Goal: Book appointment/travel/reservation

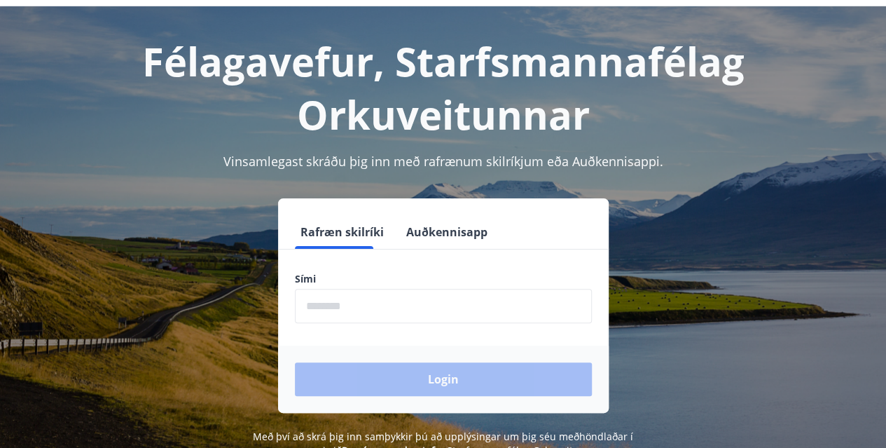
scroll to position [70, 0]
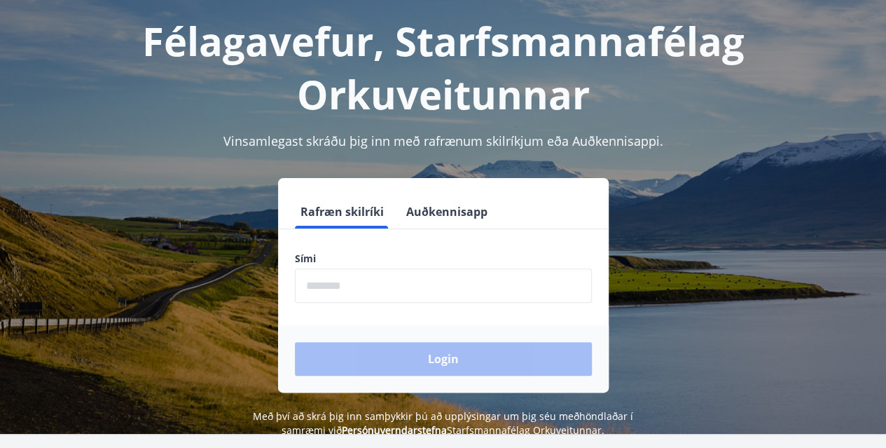
click at [361, 259] on label "Sími" at bounding box center [443, 258] width 297 height 14
click at [359, 281] on input "phone" at bounding box center [443, 285] width 297 height 34
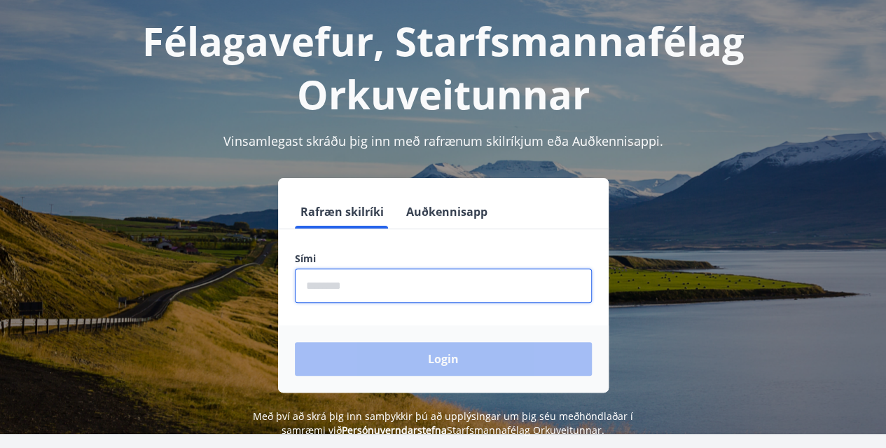
click at [361, 281] on input "phone" at bounding box center [443, 285] width 297 height 34
type input "********"
click at [295, 342] on button "Login" at bounding box center [443, 359] width 297 height 34
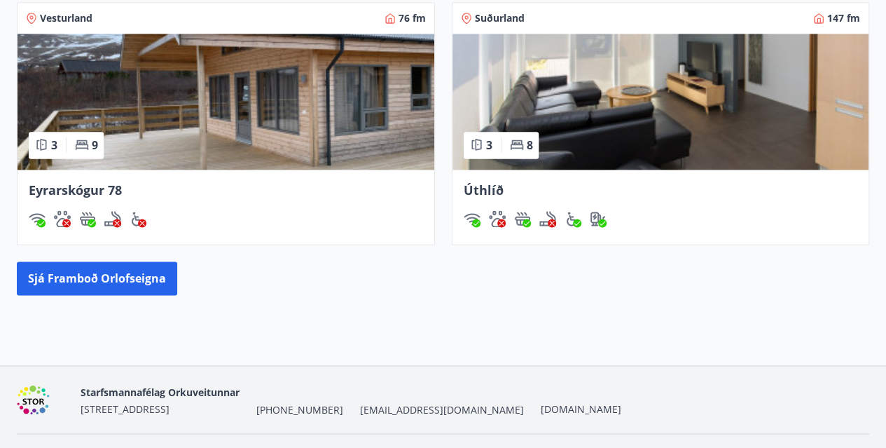
scroll to position [984, 0]
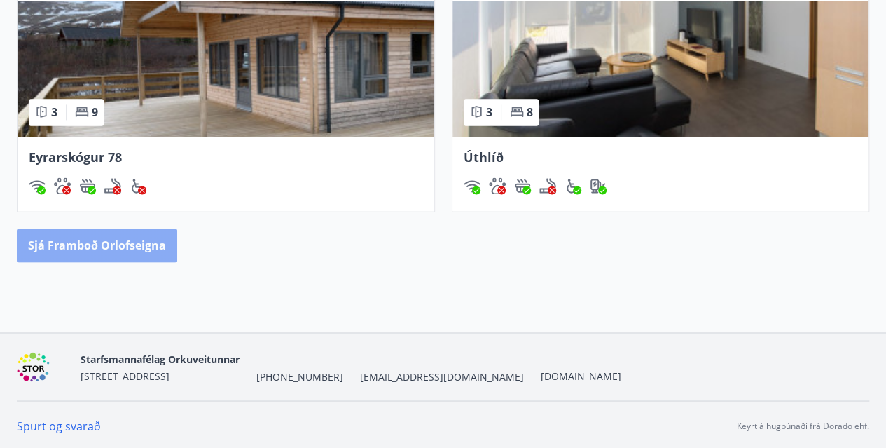
click at [133, 256] on button "Sjá framboð orlofseigna" at bounding box center [97, 245] width 160 height 34
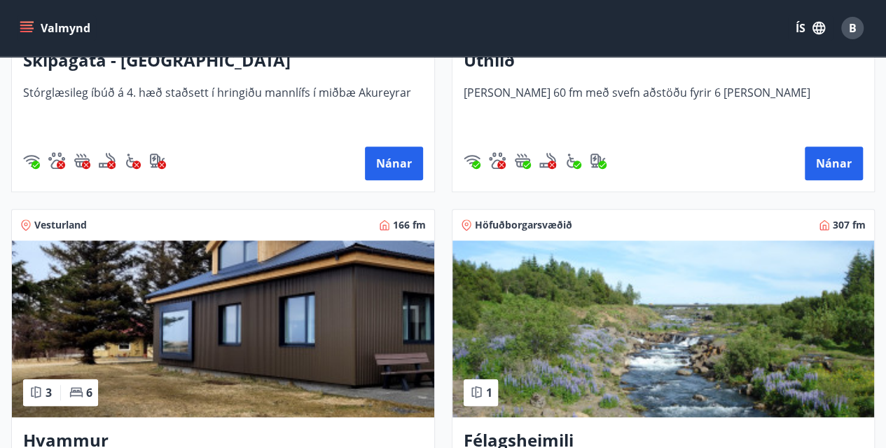
scroll to position [490, 0]
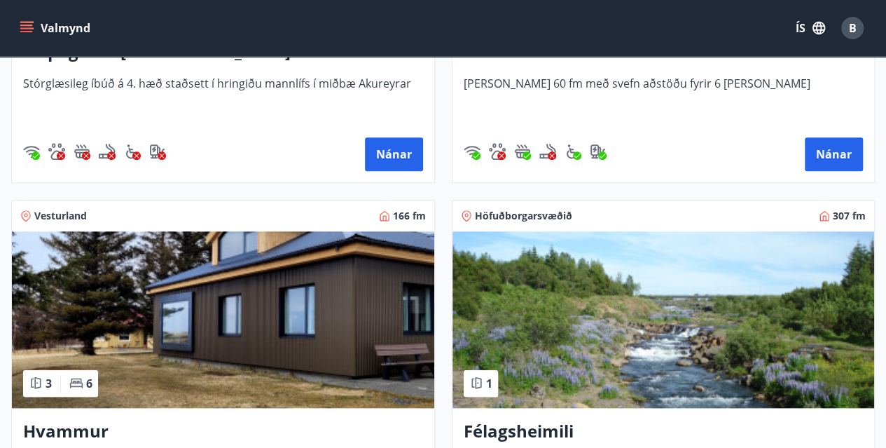
click at [208, 312] on img at bounding box center [223, 319] width 422 height 176
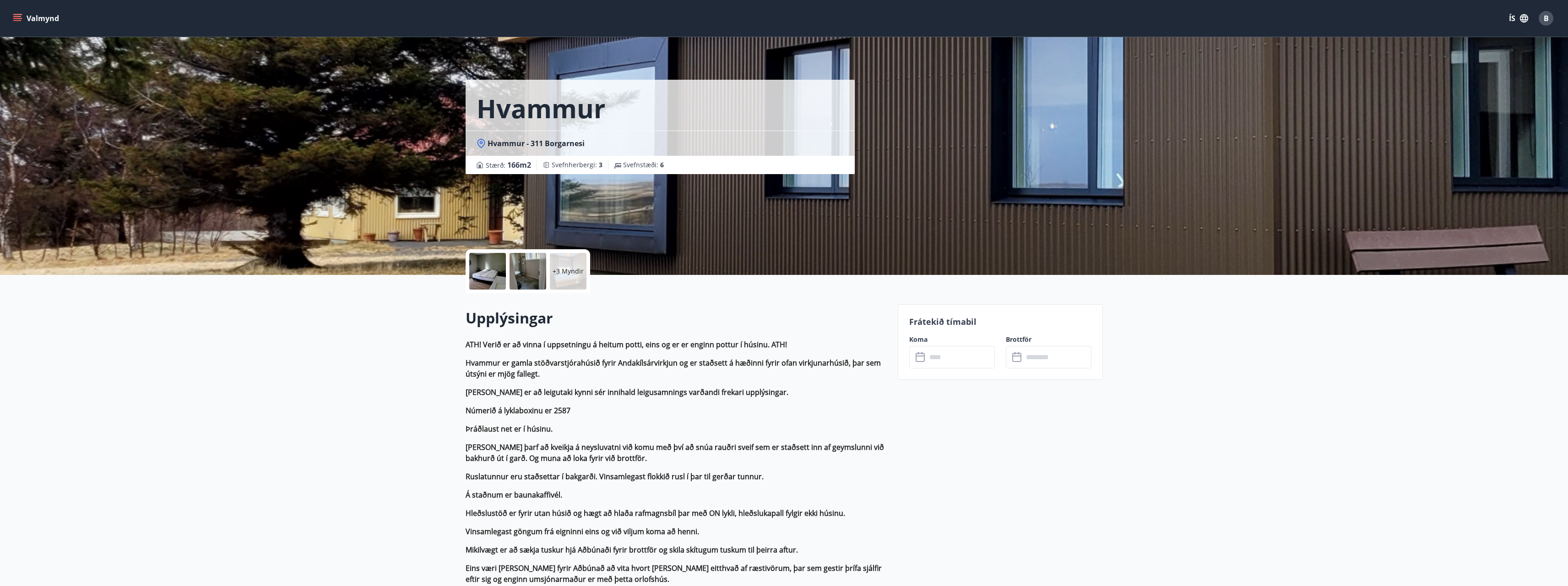
click at [476, 271] on div at bounding box center [488, 271] width 37 height 37
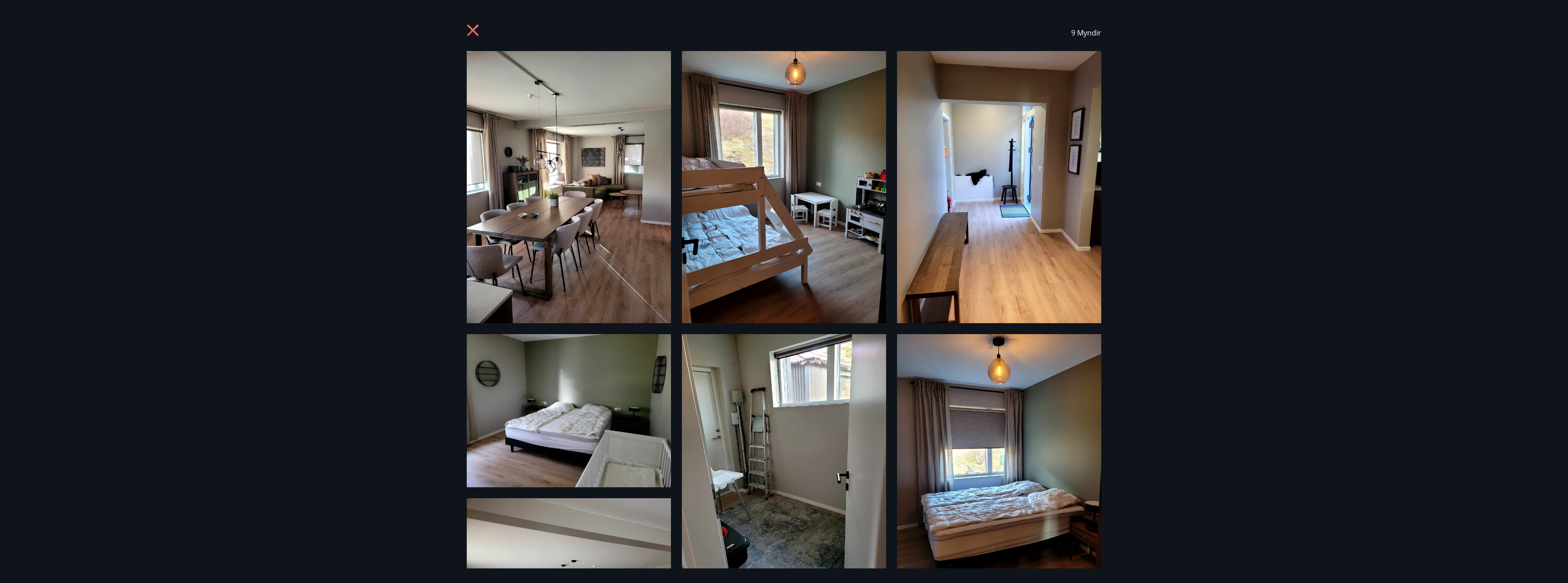
click at [583, 168] on img at bounding box center [569, 187] width 204 height 272
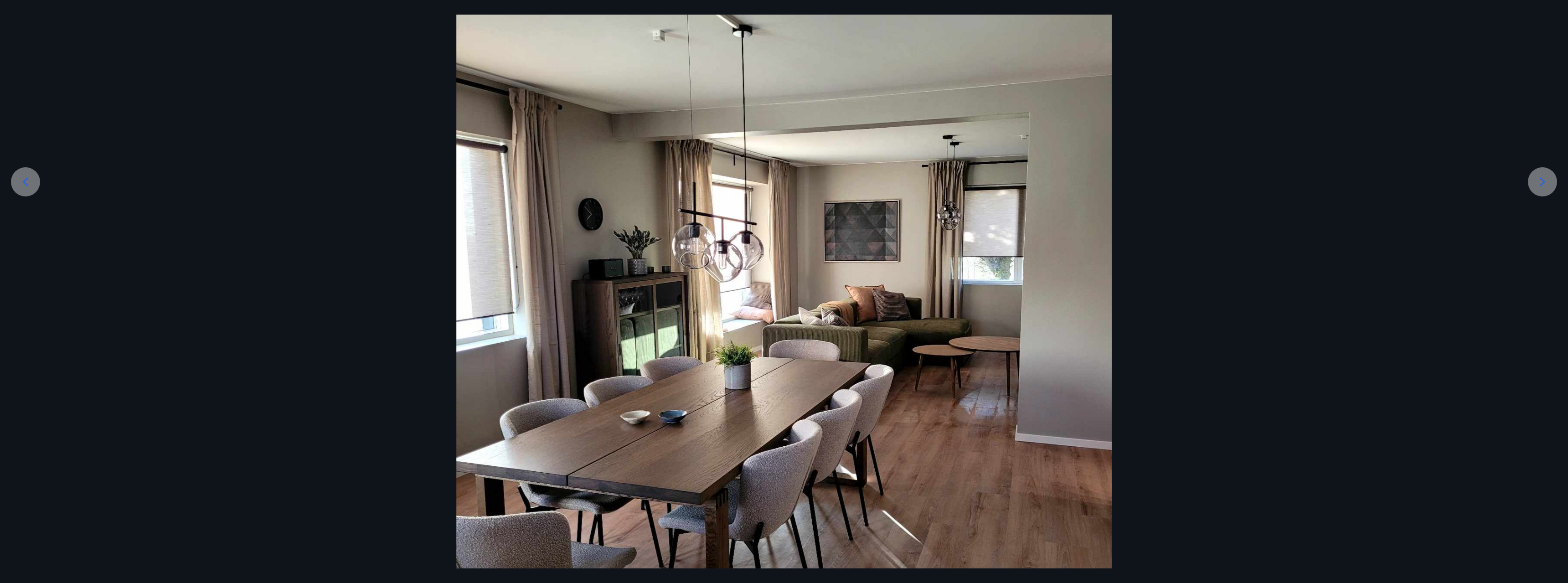
scroll to position [182, 0]
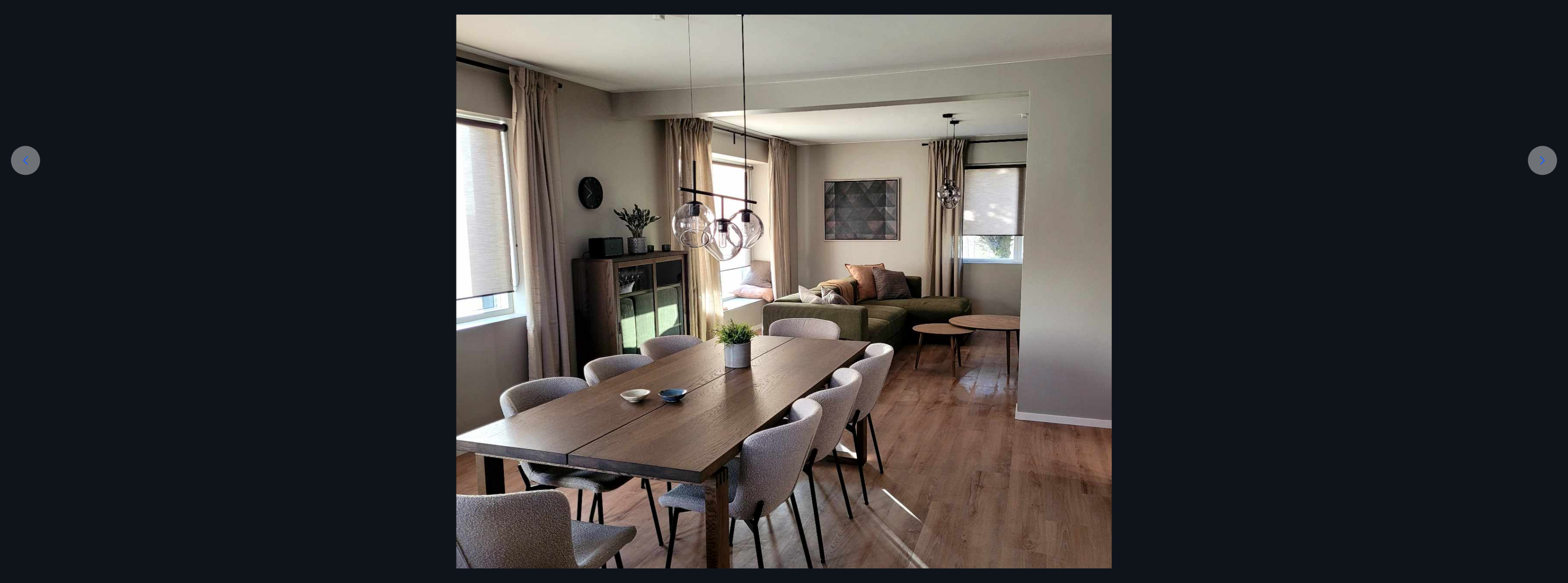
click at [583, 153] on icon at bounding box center [1543, 160] width 14 height 14
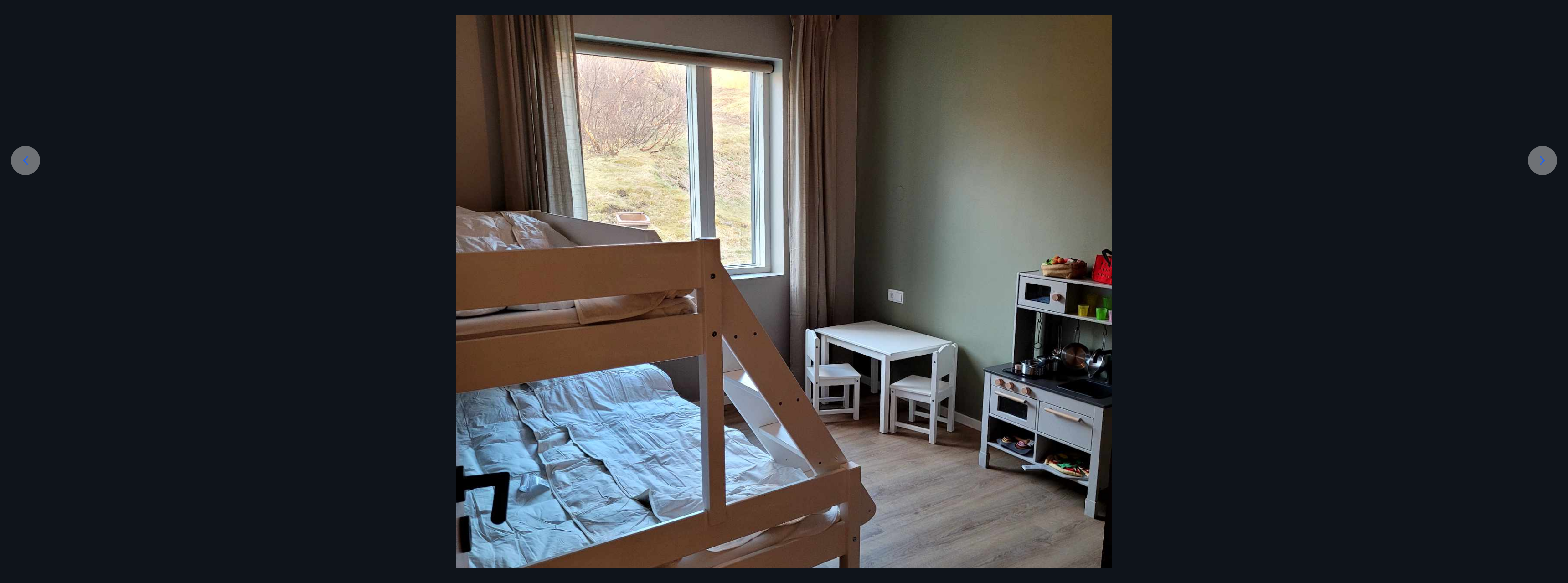
click at [583, 153] on div at bounding box center [1543, 160] width 29 height 29
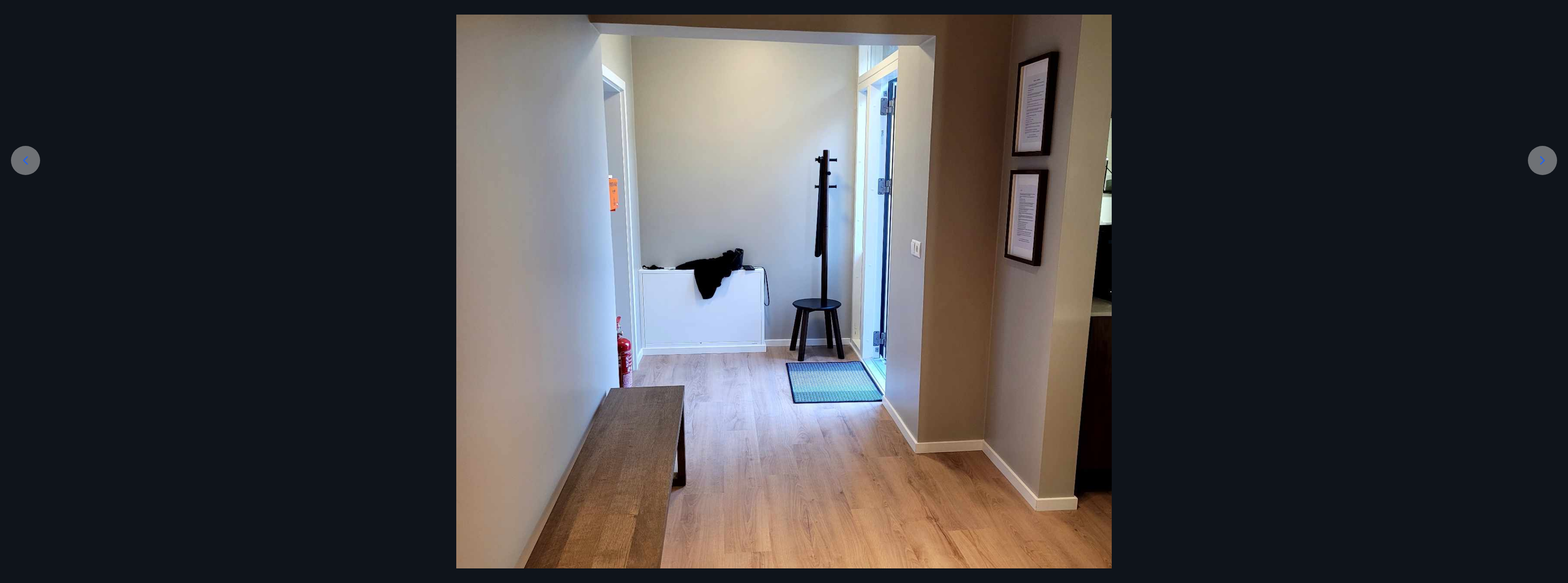
click at [583, 153] on div at bounding box center [1543, 160] width 29 height 29
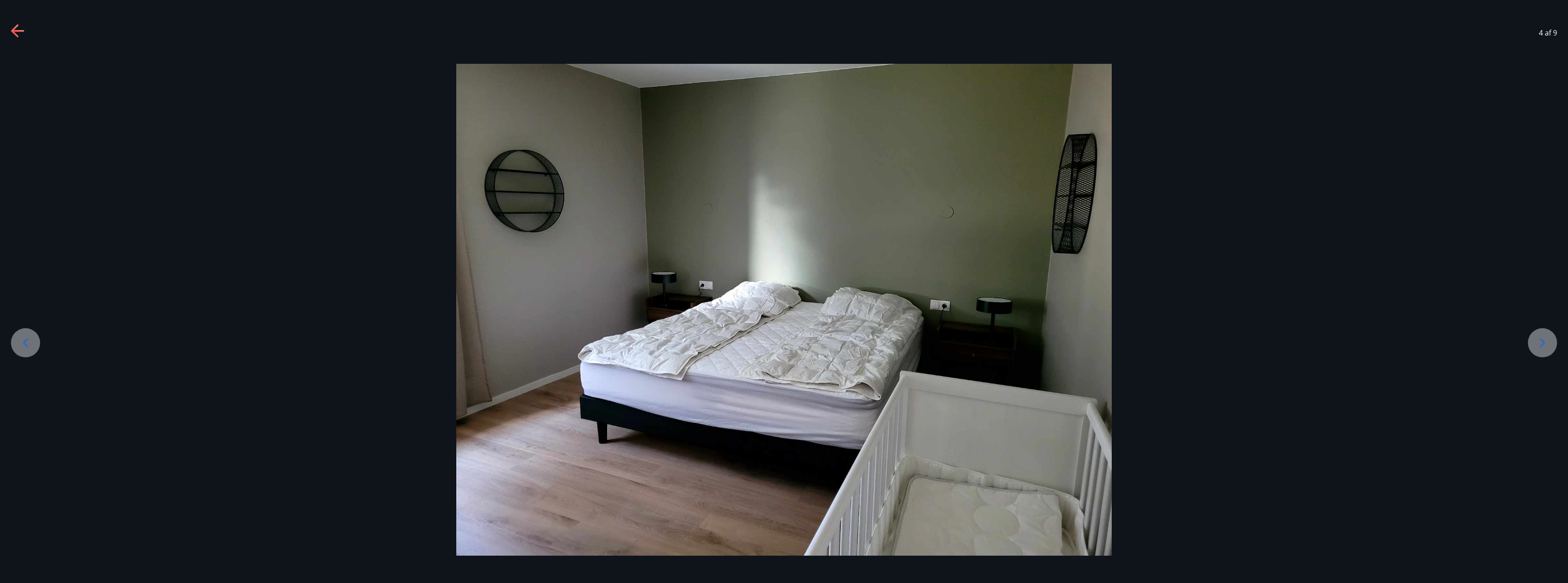
scroll to position [0, 0]
click at [583, 153] on div at bounding box center [784, 310] width 1568 height 492
click at [583, 291] on icon at bounding box center [1543, 342] width 14 height 14
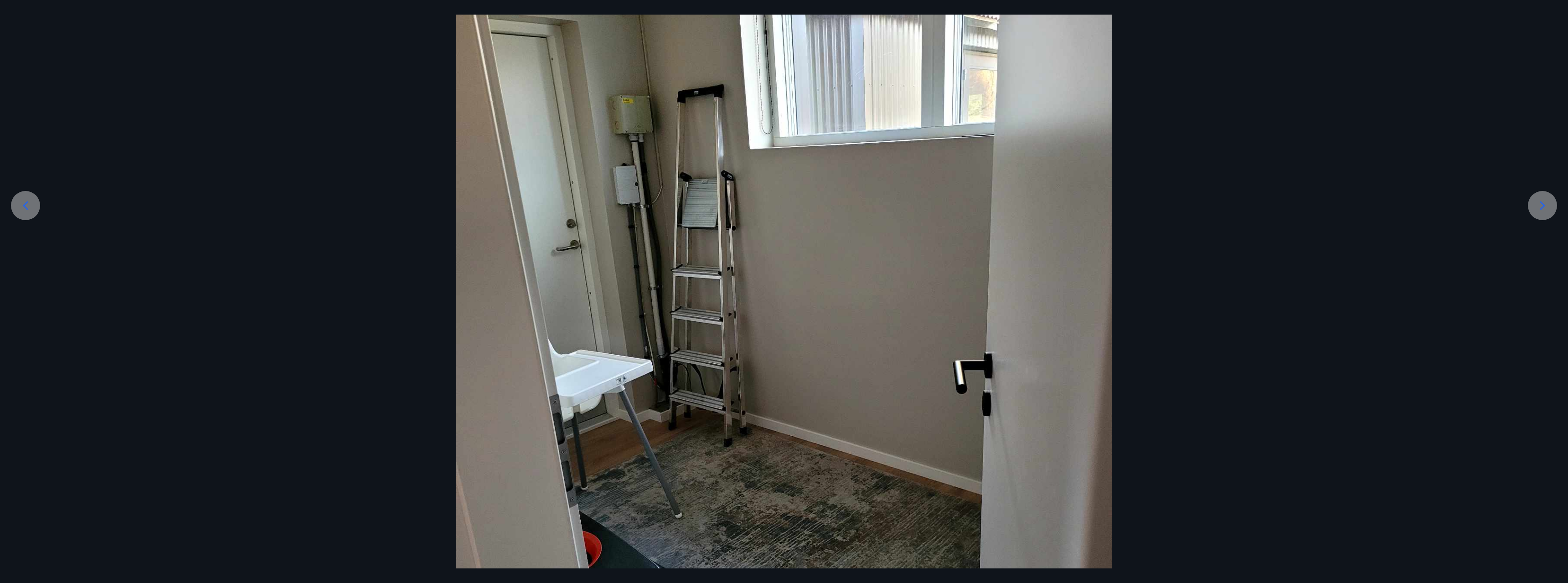
scroll to position [128, 0]
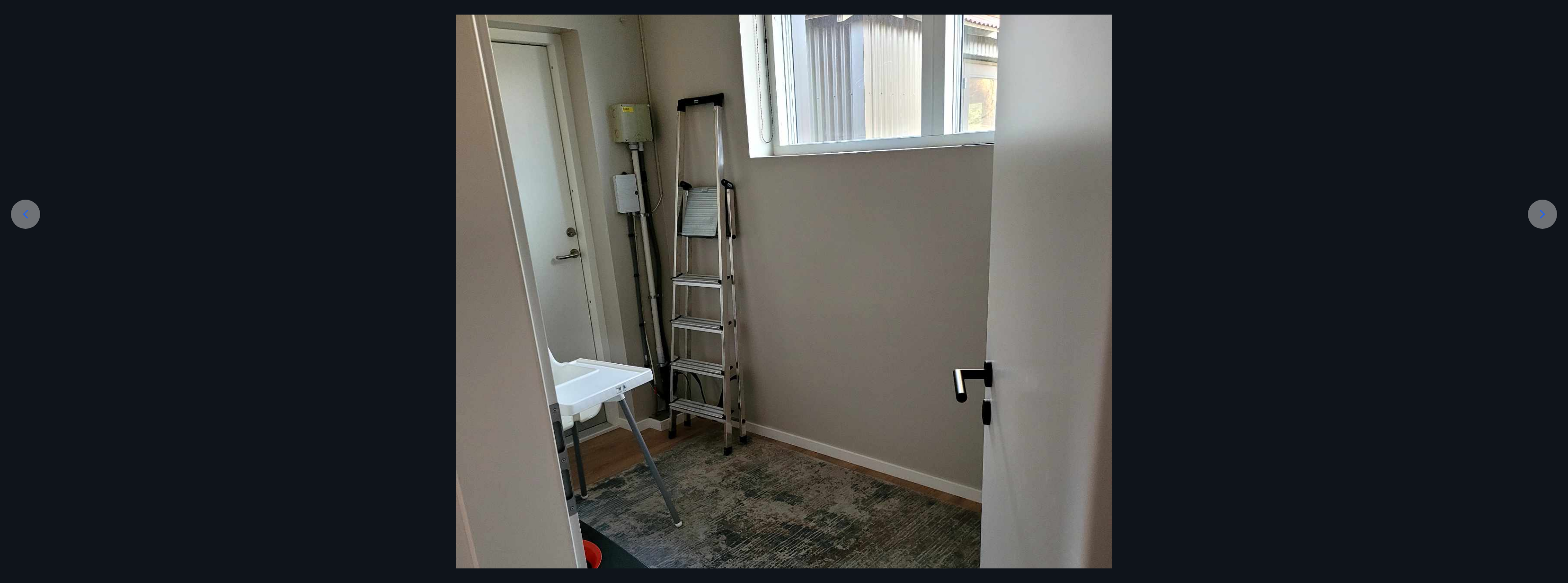
click at [583, 220] on icon at bounding box center [1543, 214] width 14 height 14
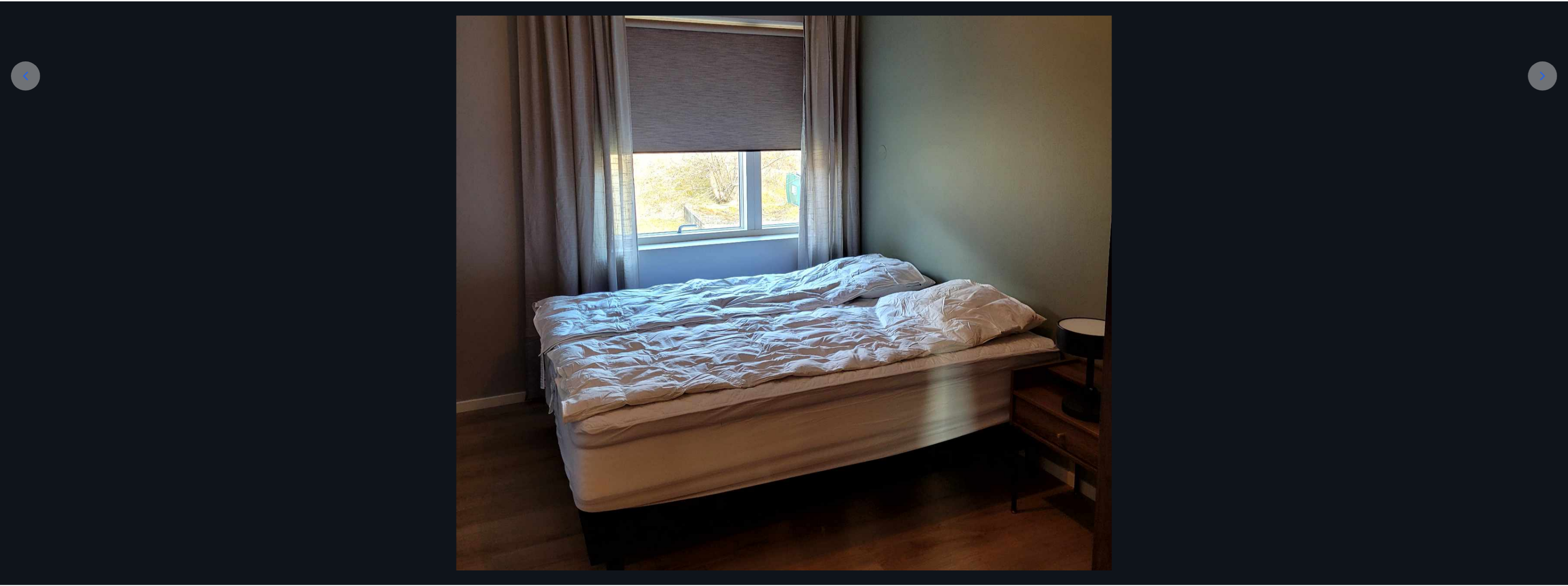
scroll to position [267, 0]
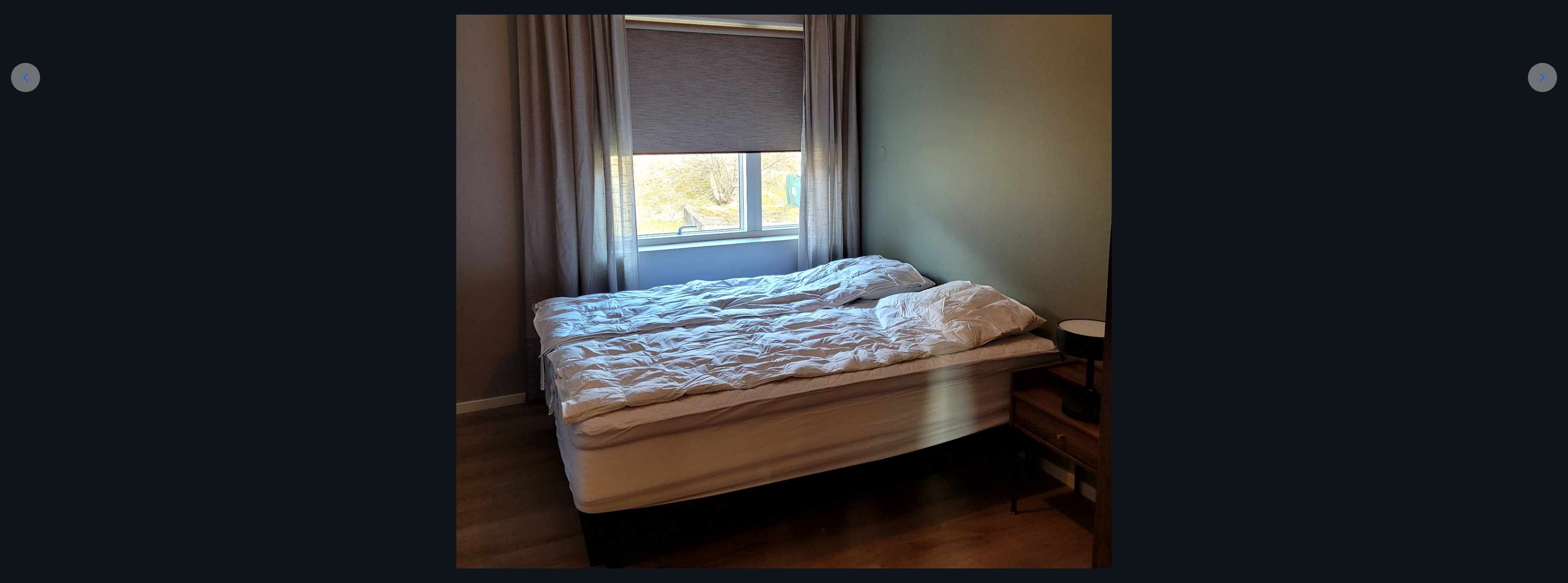
click at [583, 83] on div at bounding box center [1543, 77] width 29 height 29
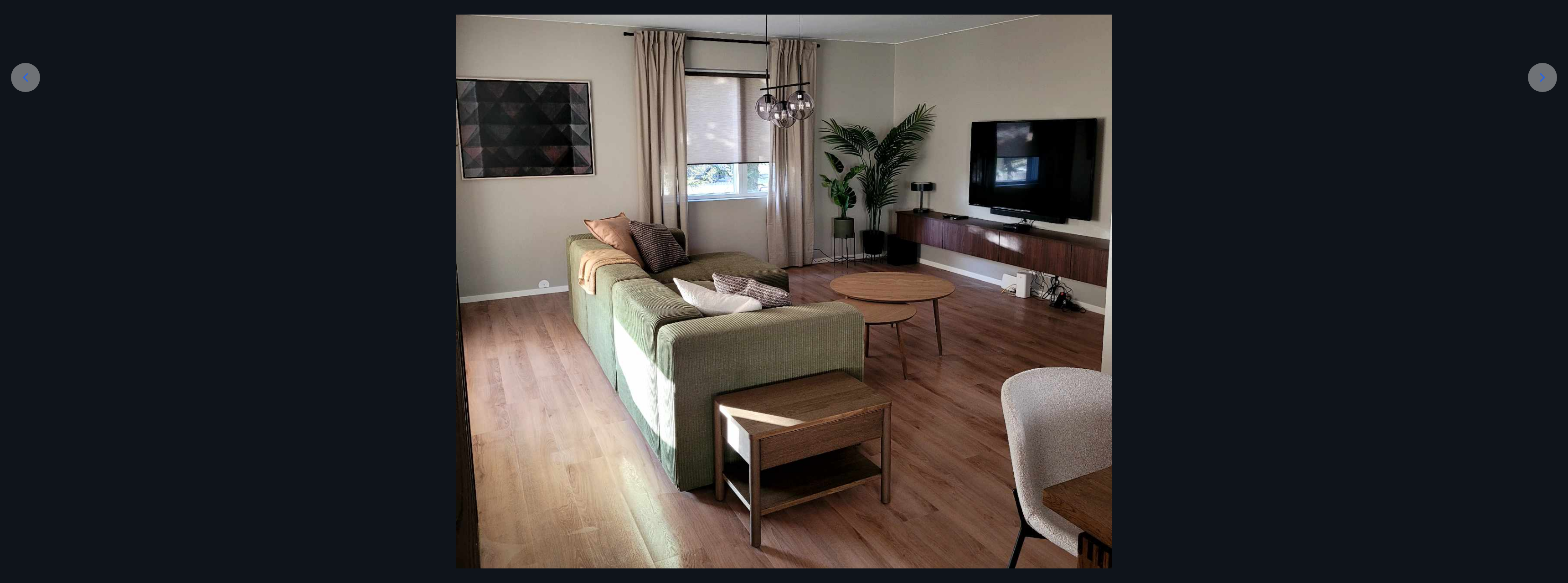
click at [583, 74] on icon at bounding box center [1543, 77] width 14 height 14
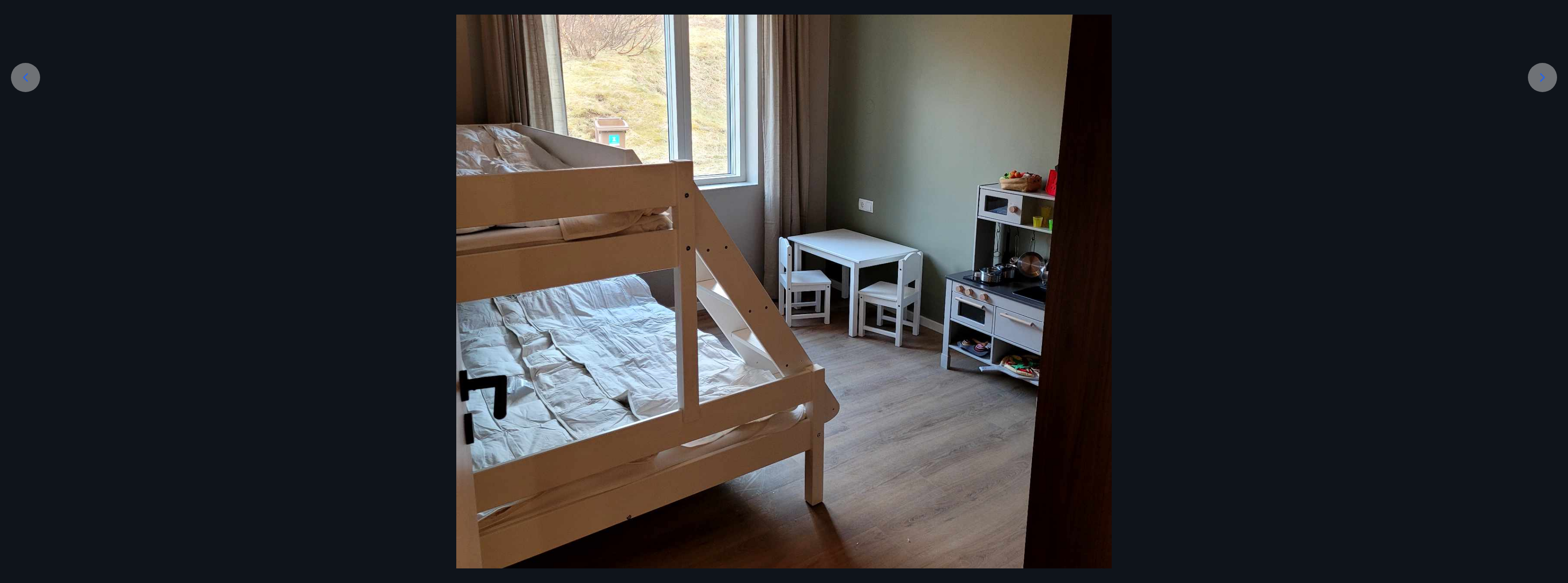
click at [583, 74] on icon at bounding box center [1543, 77] width 14 height 14
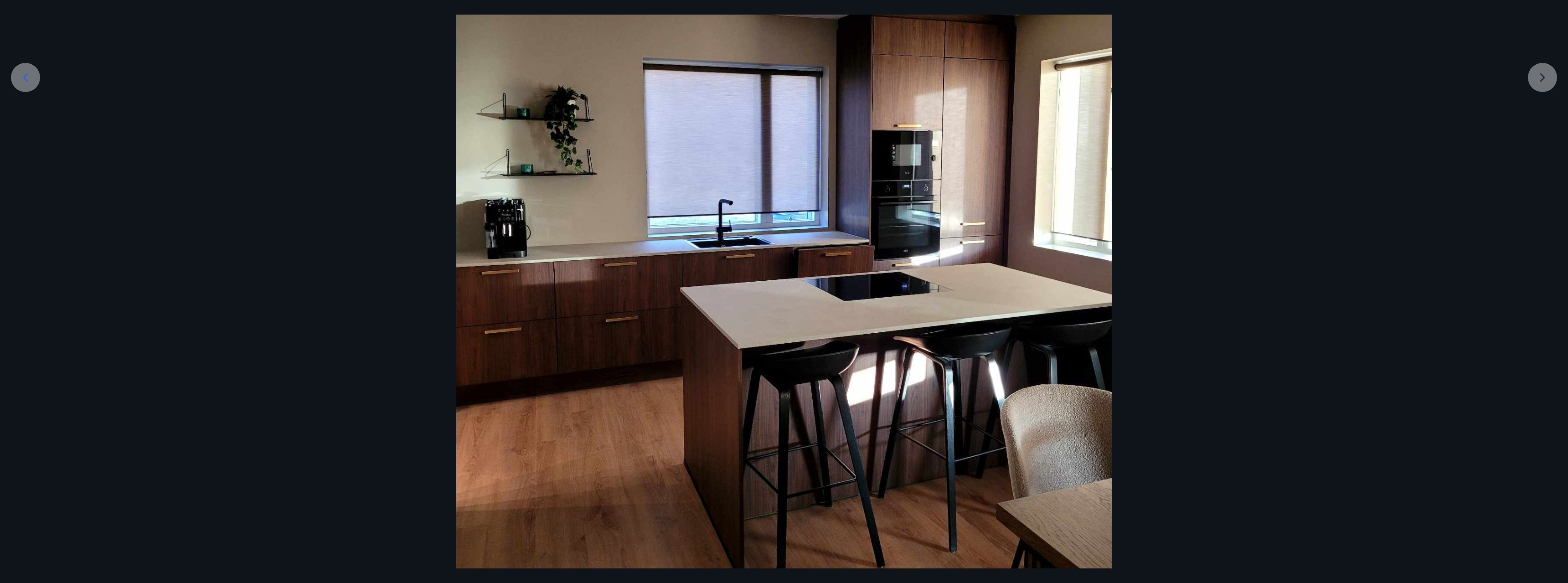
click at [21, 81] on icon at bounding box center [25, 77] width 14 height 14
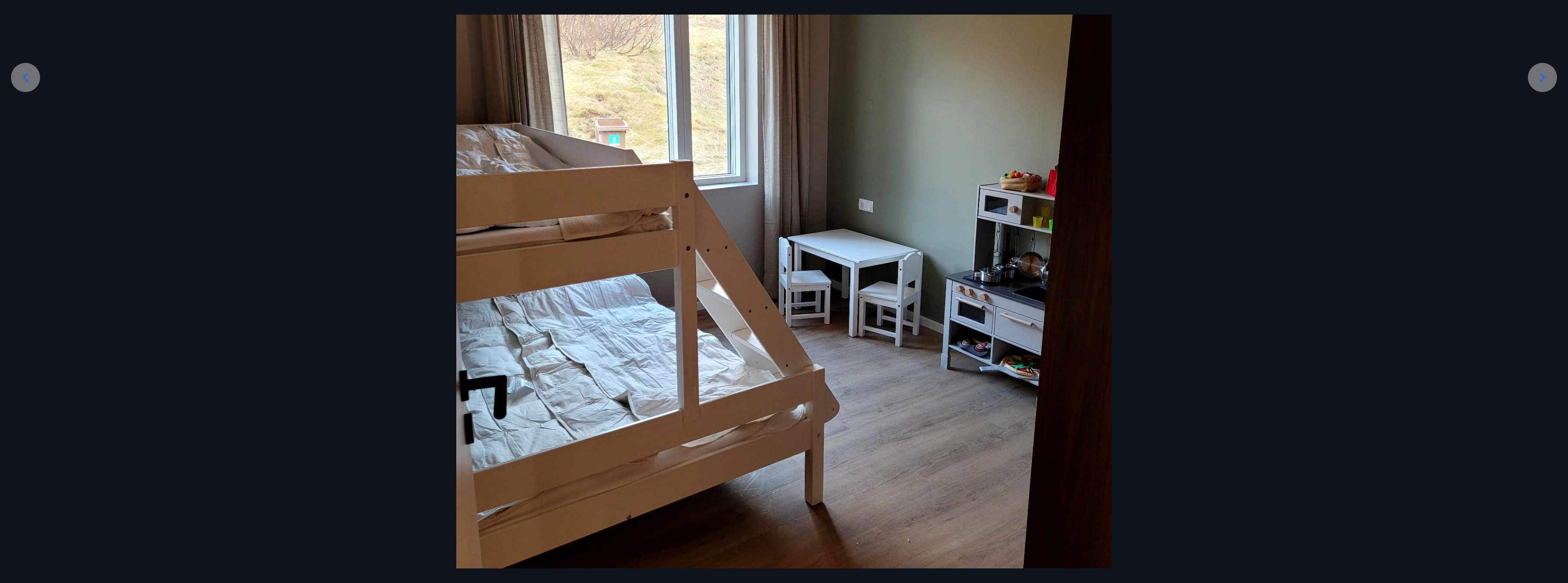
click at [583, 74] on icon at bounding box center [1543, 77] width 14 height 14
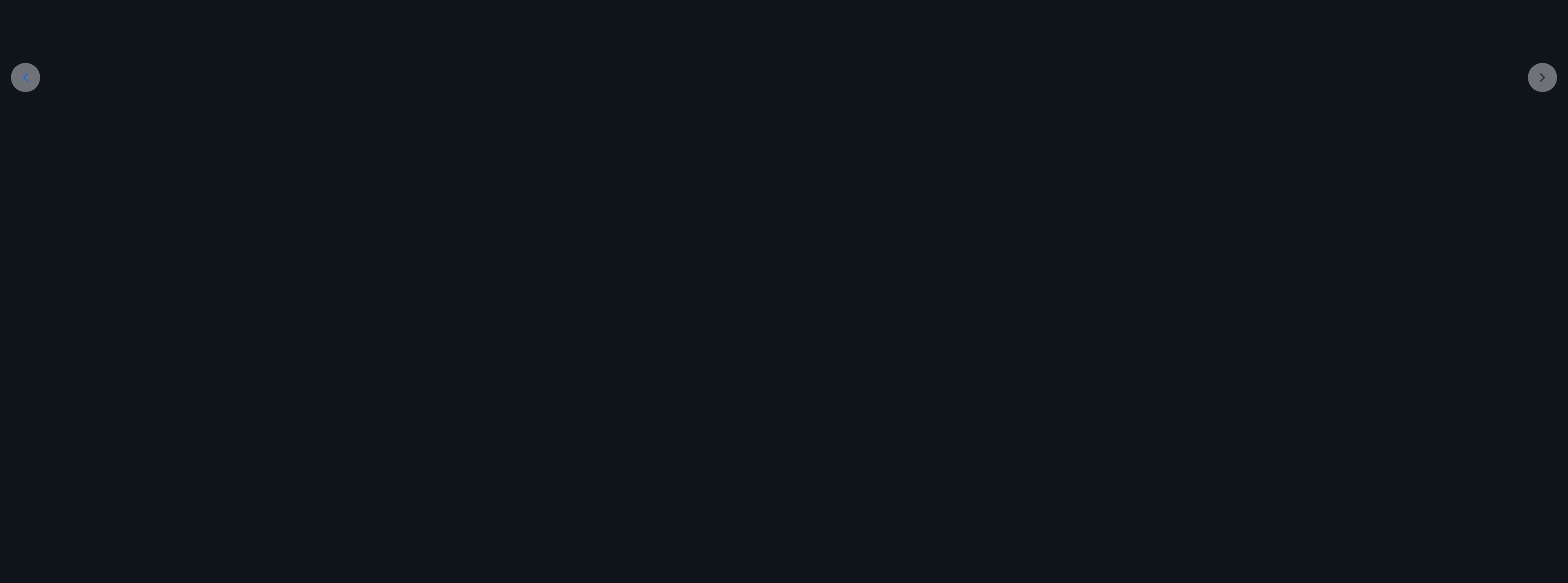
click at [583, 73] on div at bounding box center [1568, 223] width 28227 height 874
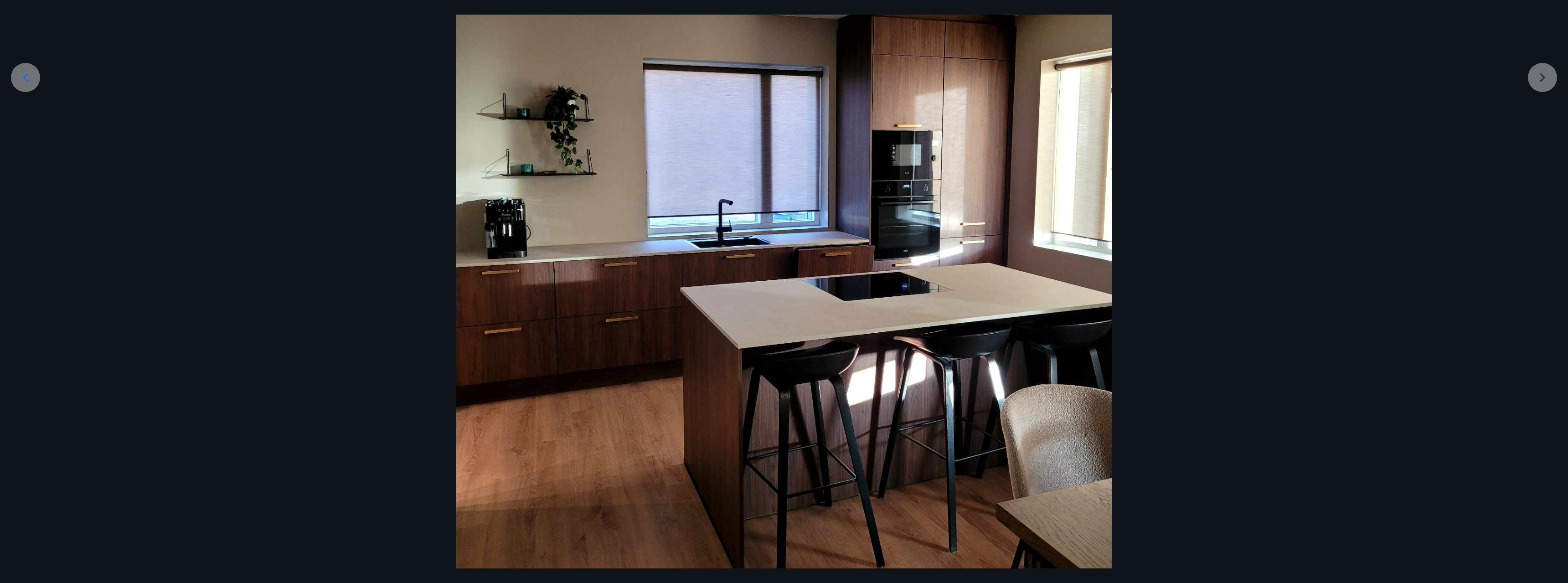
click at [583, 73] on div at bounding box center [784, 223] width 1568 height 874
click at [583, 80] on div at bounding box center [784, 223] width 1568 height 874
click at [8, 81] on div at bounding box center [784, 223] width 1568 height 874
click at [27, 75] on icon at bounding box center [26, 77] width 5 height 8
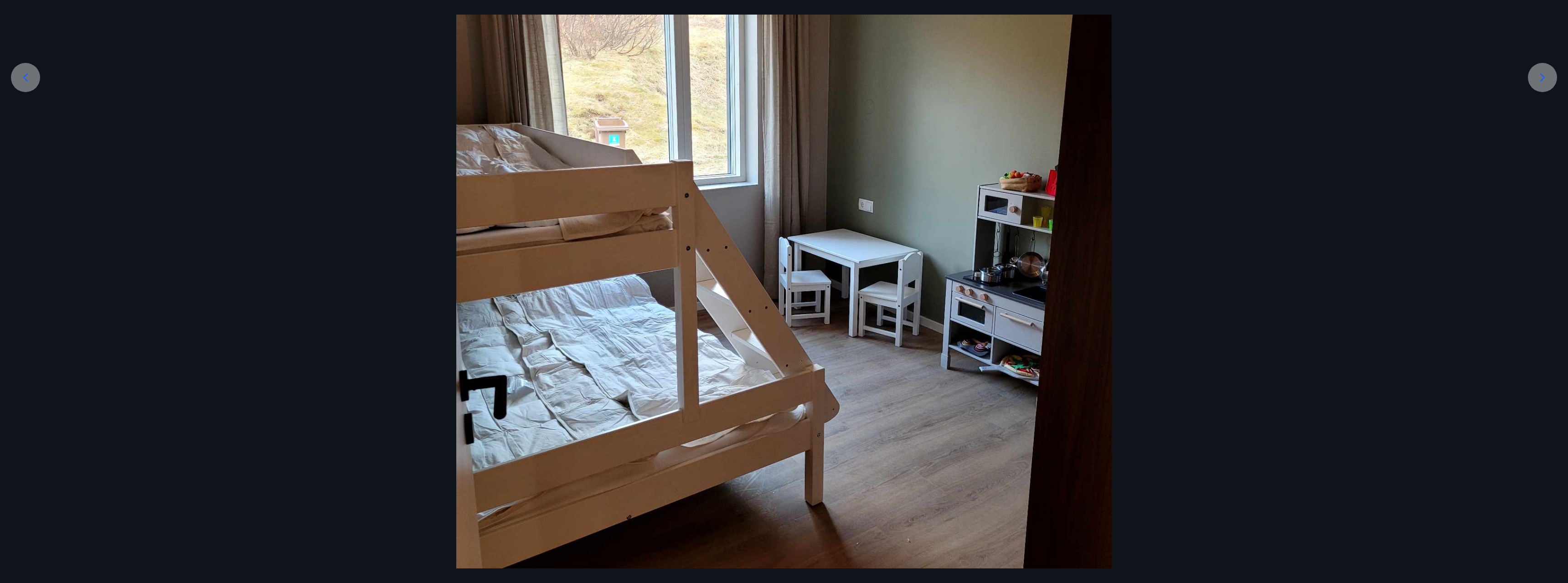
click at [217, 4] on div "8 af 9" at bounding box center [784, 292] width 1568 height 583
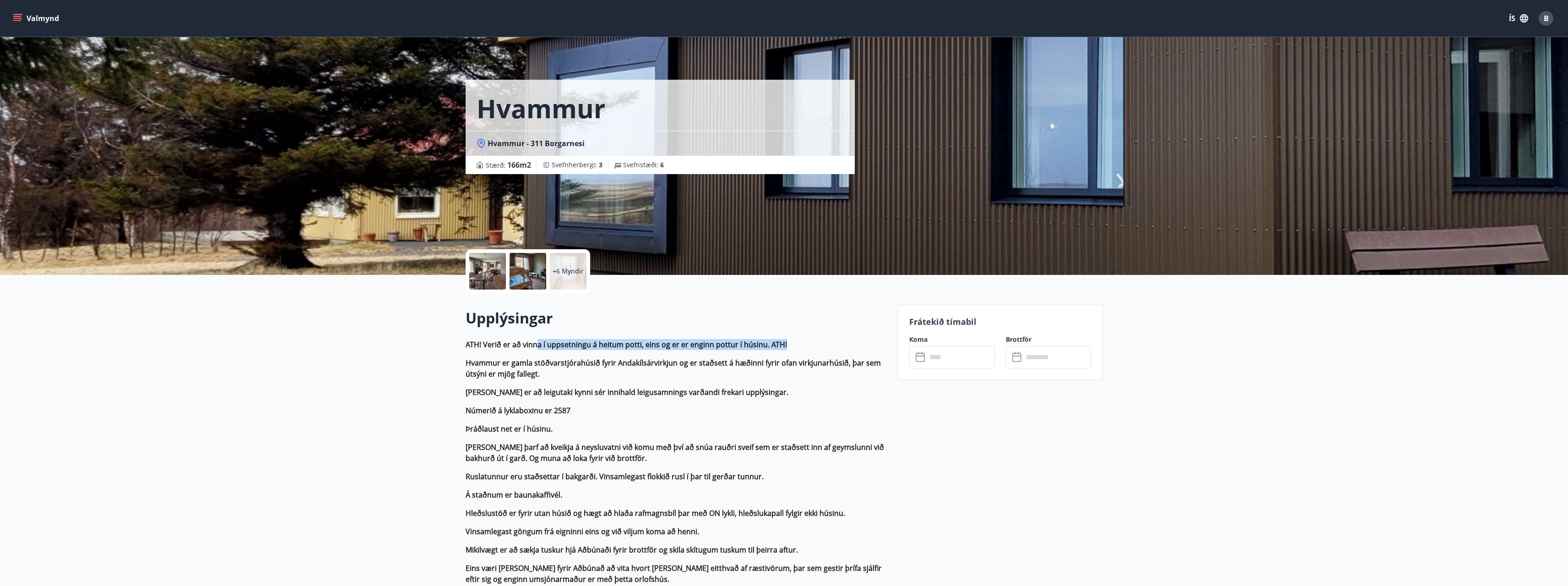
drag, startPoint x: 538, startPoint y: 343, endPoint x: 810, endPoint y: 332, distance: 272.2
click at [586, 292] on input "text" at bounding box center [961, 357] width 68 height 22
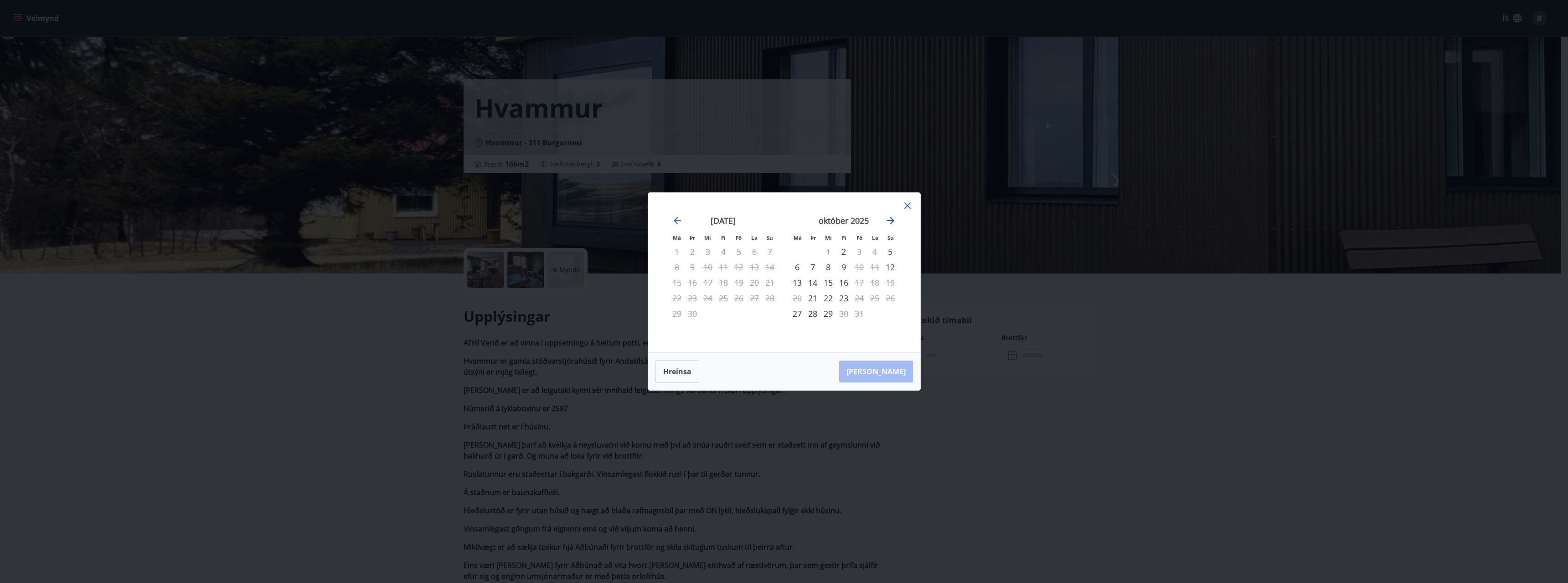
click at [583, 221] on icon "Move forward to switch to the next month." at bounding box center [890, 220] width 7 height 7
click at [583, 220] on icon "Move backward to switch to the previous month." at bounding box center [677, 220] width 7 height 7
click at [583, 291] on div "Má Þr Mi Fi Fö La Su Má Þr Mi Fi Fö La Su ágúst 2025 1 2 3 4 5 6 7 8 9 10 11 12…" at bounding box center [784, 292] width 1568 height 583
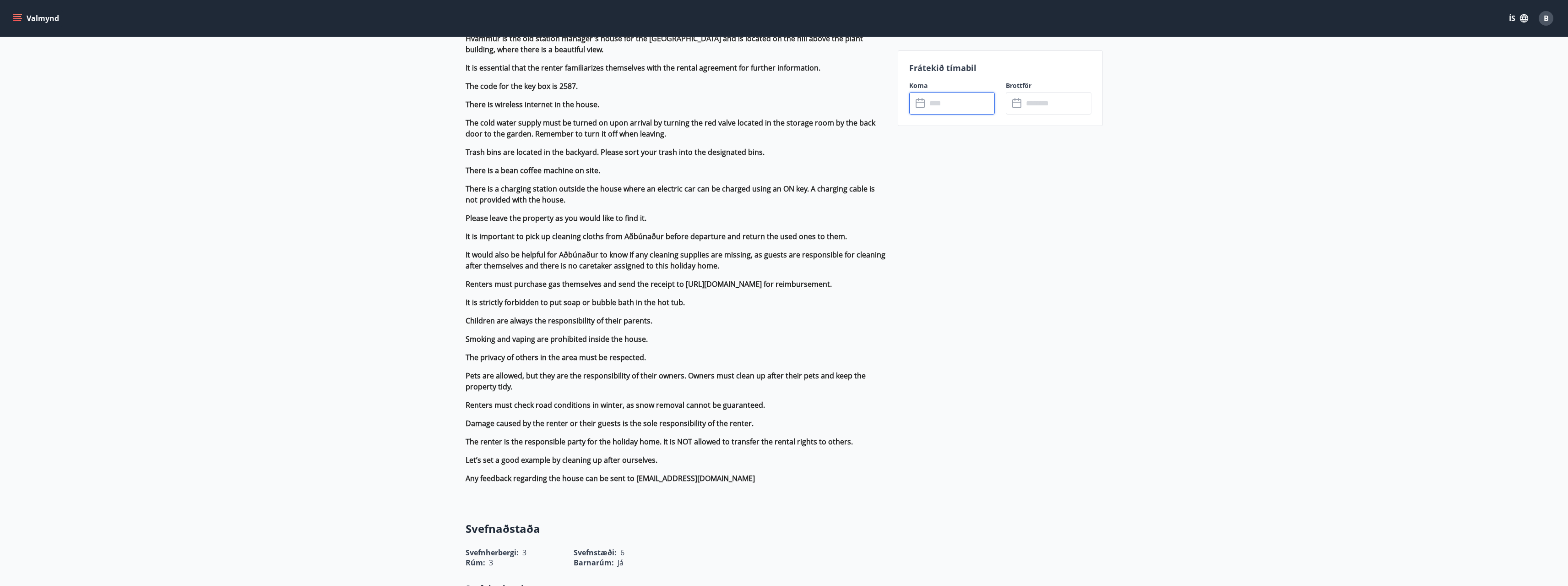
scroll to position [0, 0]
